Goal: Share content

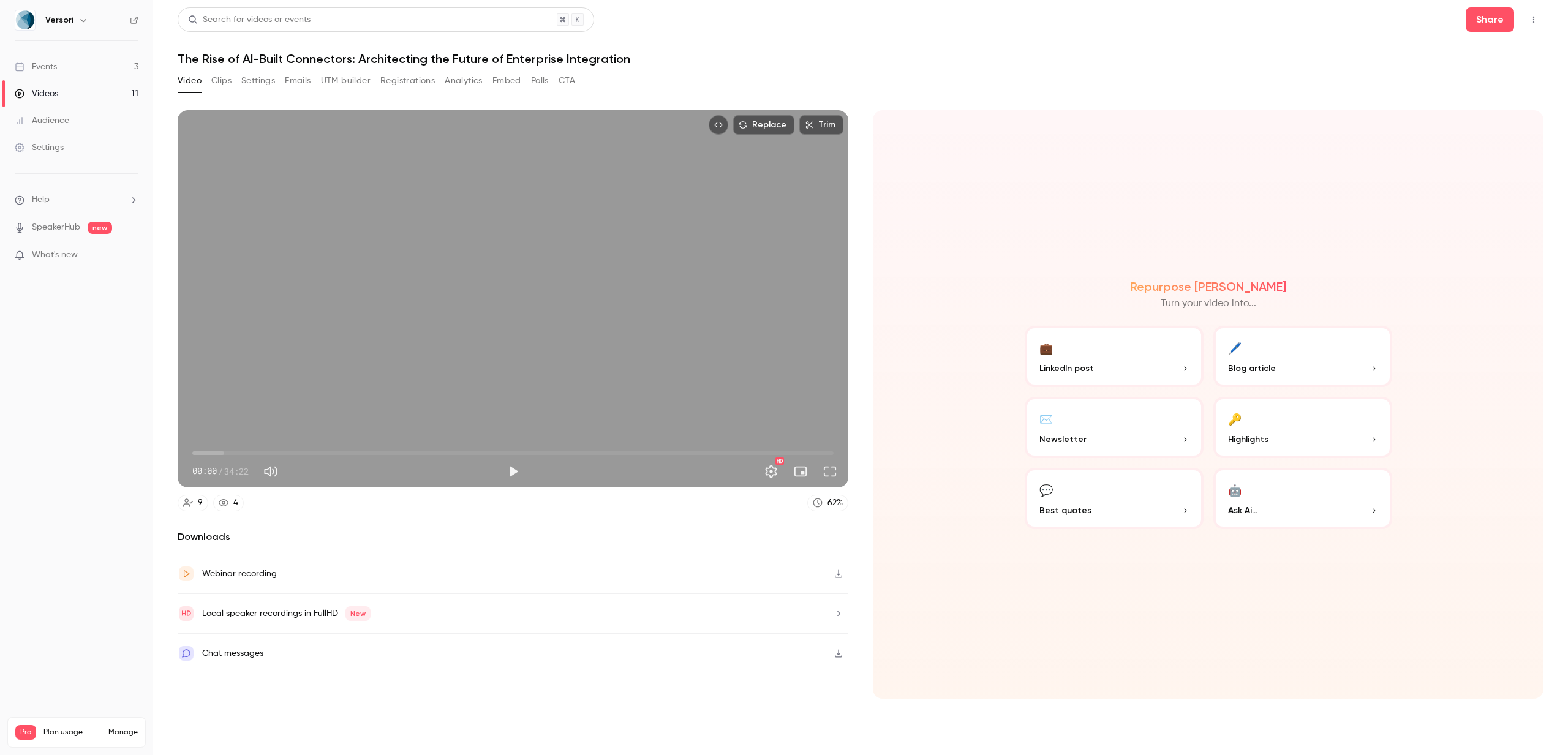
click at [117, 55] on link "Events 3" at bounding box center [77, 66] width 153 height 27
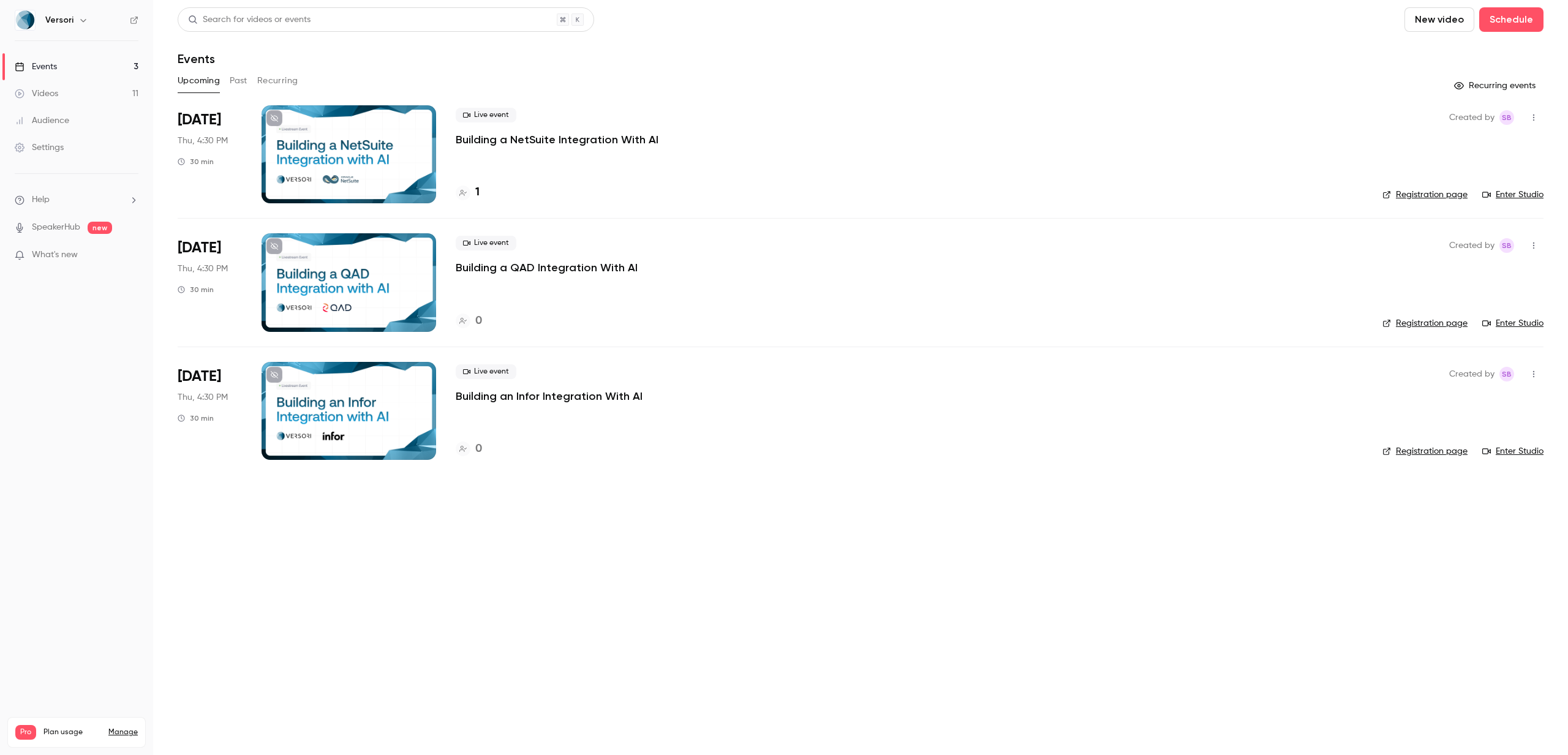
click at [1532, 112] on button "button" at bounding box center [1533, 117] width 20 height 20
click at [1464, 145] on div "Share" at bounding box center [1486, 148] width 94 height 12
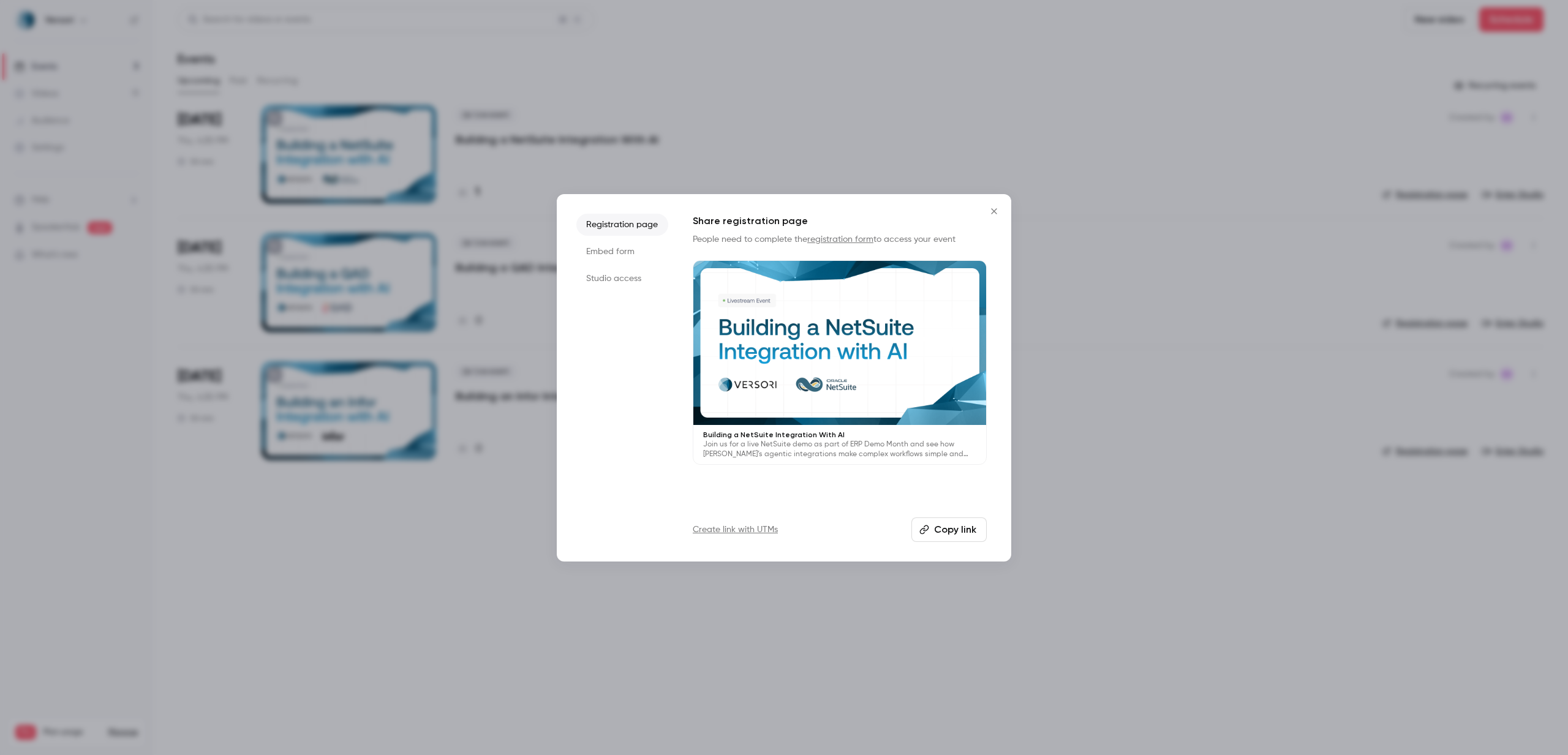
click at [934, 536] on button "Copy link" at bounding box center [949, 530] width 76 height 25
click at [1011, 90] on div at bounding box center [784, 377] width 1568 height 755
